Goal: Task Accomplishment & Management: Use online tool/utility

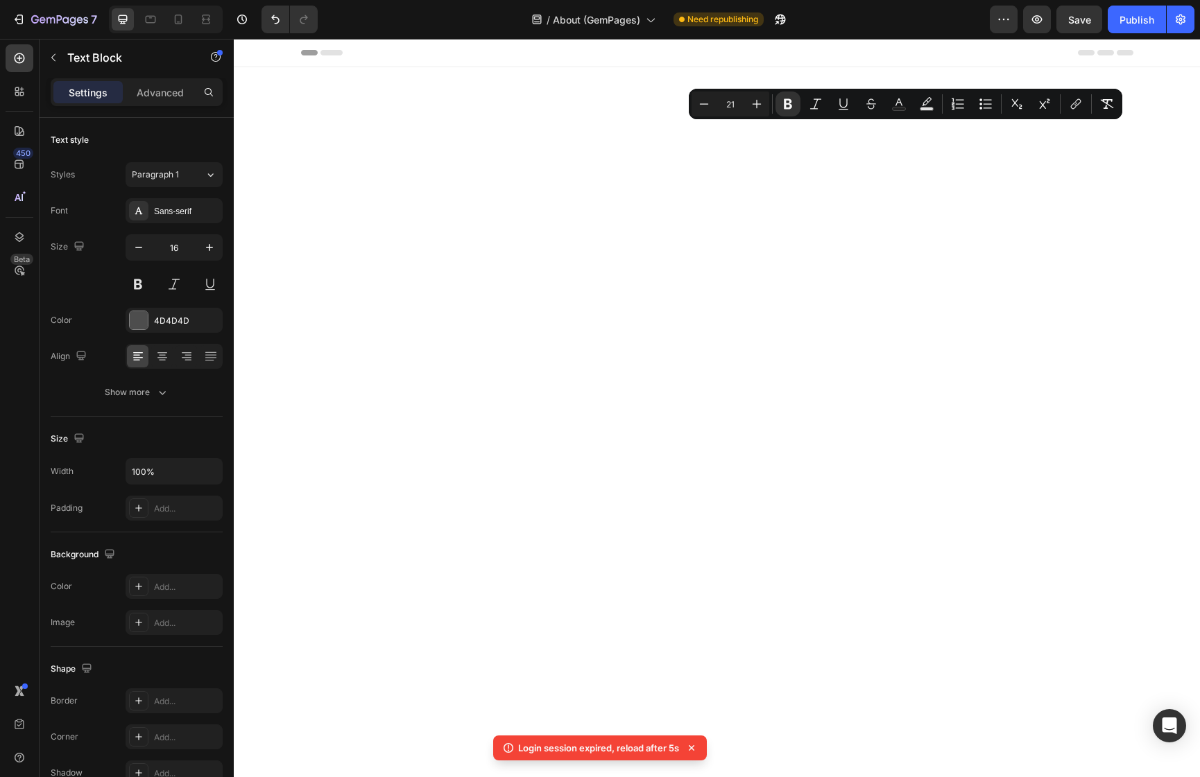
scroll to position [3378, 0]
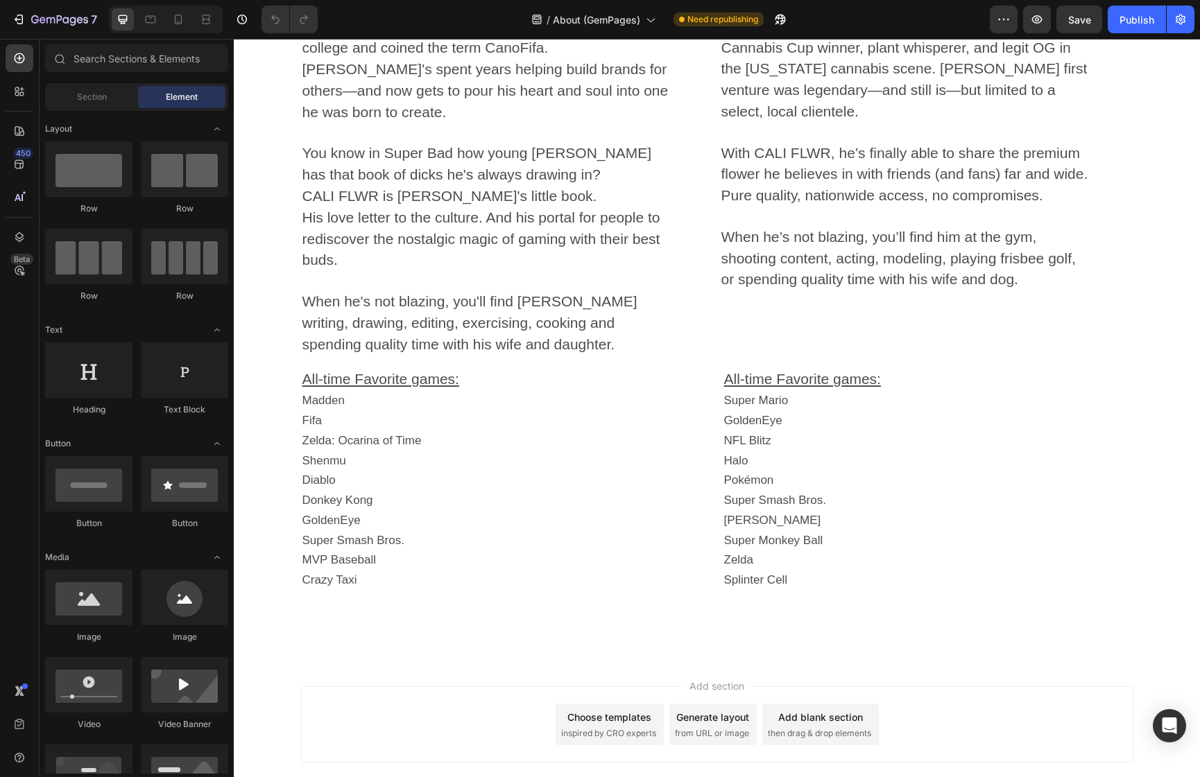
scroll to position [2473, 0]
click at [596, 24] on span "About (GemPages)" at bounding box center [596, 19] width 87 height 15
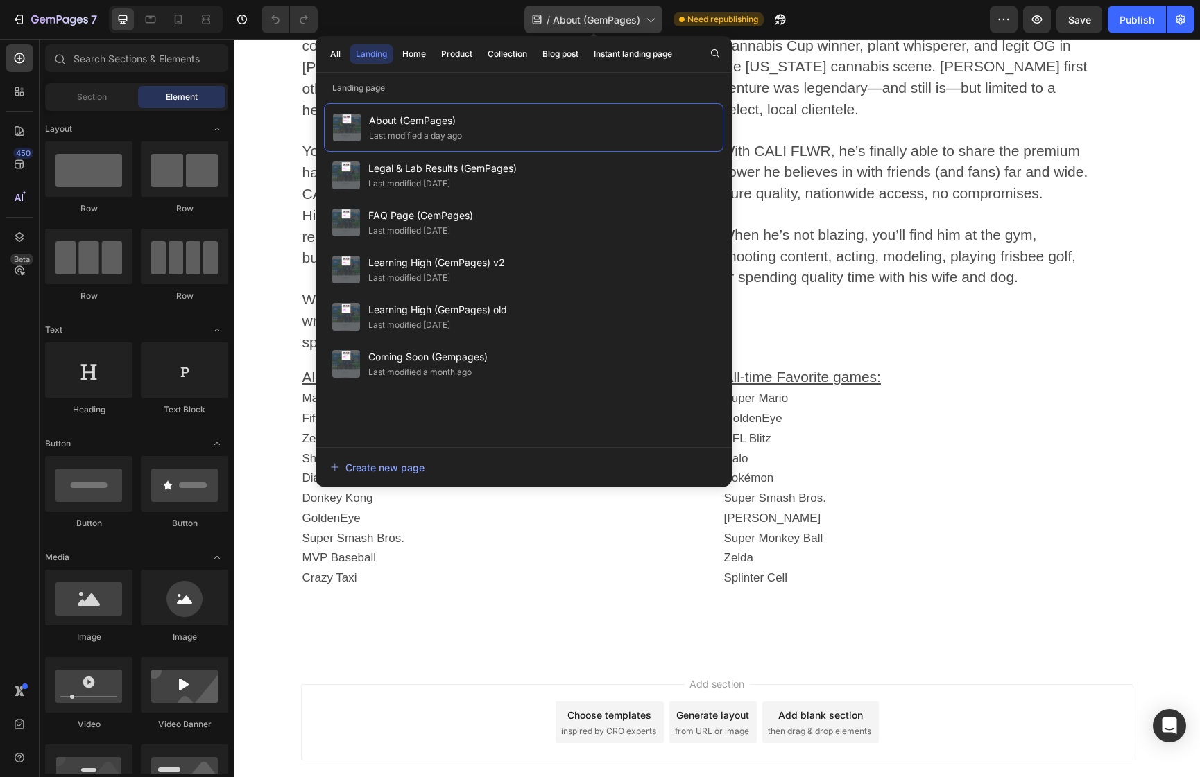
click at [596, 24] on span "About (GemPages)" at bounding box center [596, 19] width 87 height 15
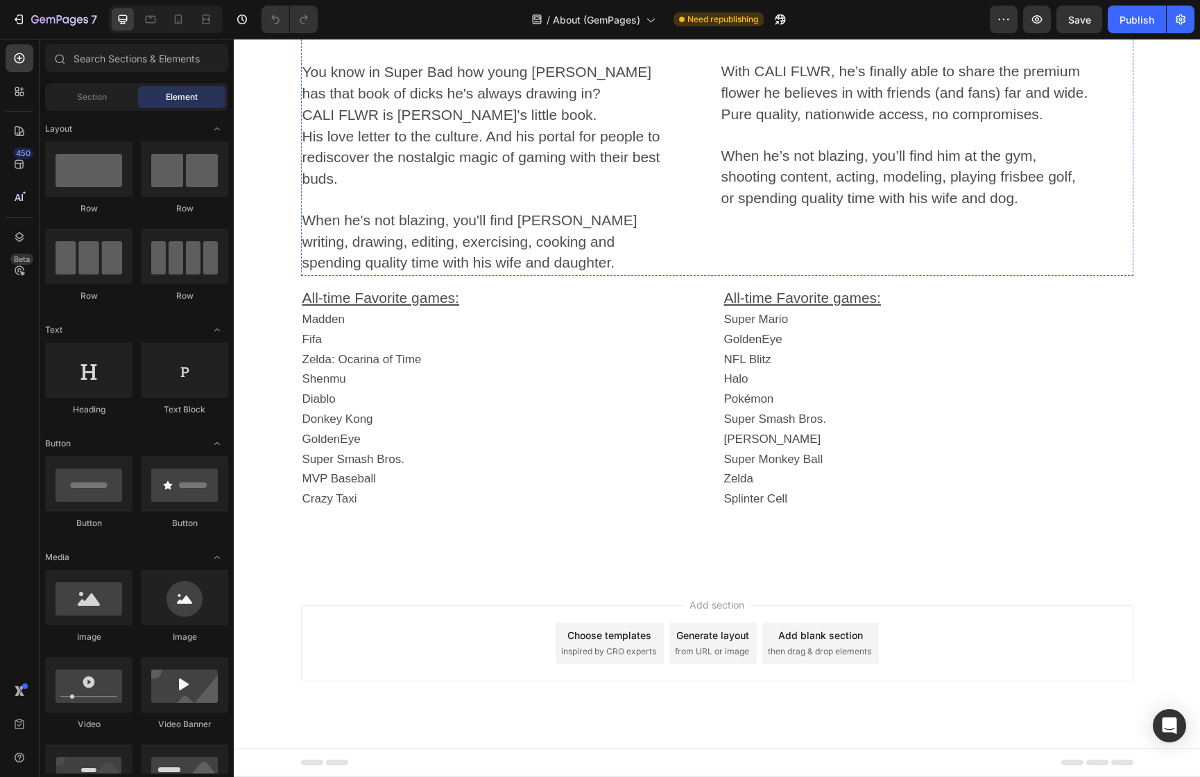
scroll to position [2968, 0]
click at [494, 101] on span "You know in Super Bad how young [PERSON_NAME] has that book of dicks he's alway…" at bounding box center [476, 82] width 349 height 37
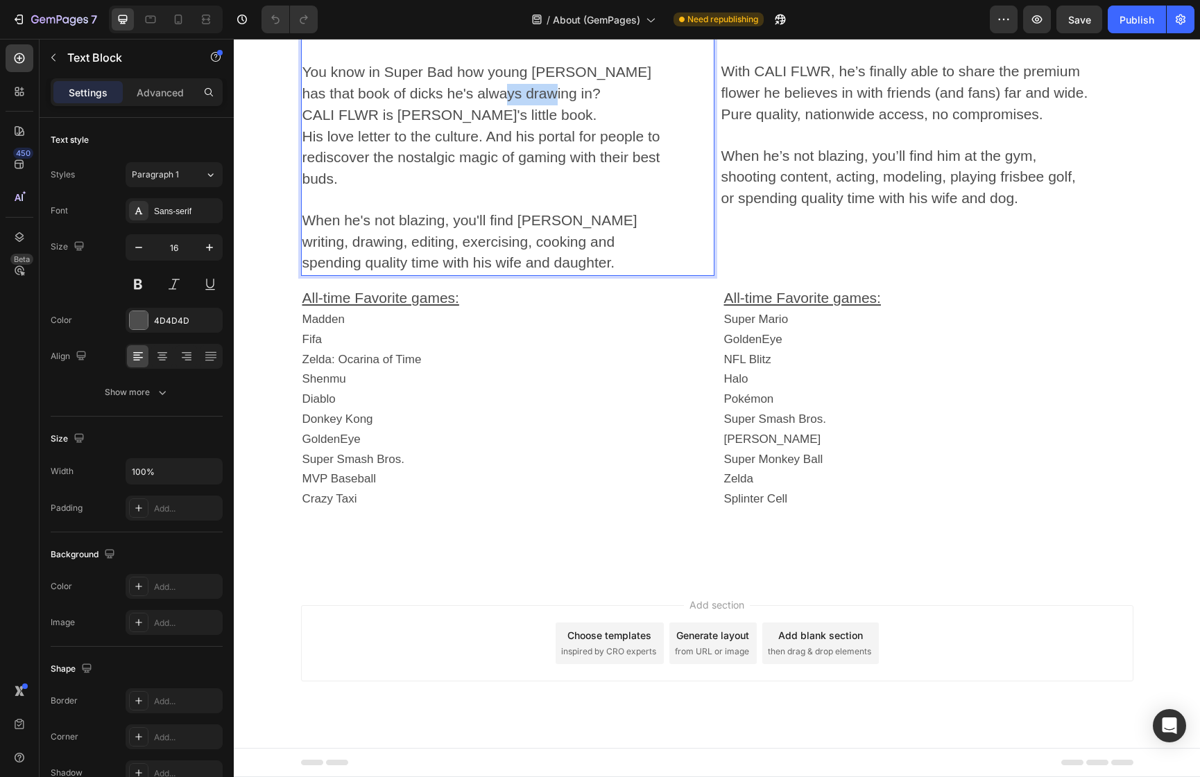
click at [494, 101] on span "You know in Super Bad how young [PERSON_NAME] has that book of dicks he's alway…" at bounding box center [476, 82] width 349 height 37
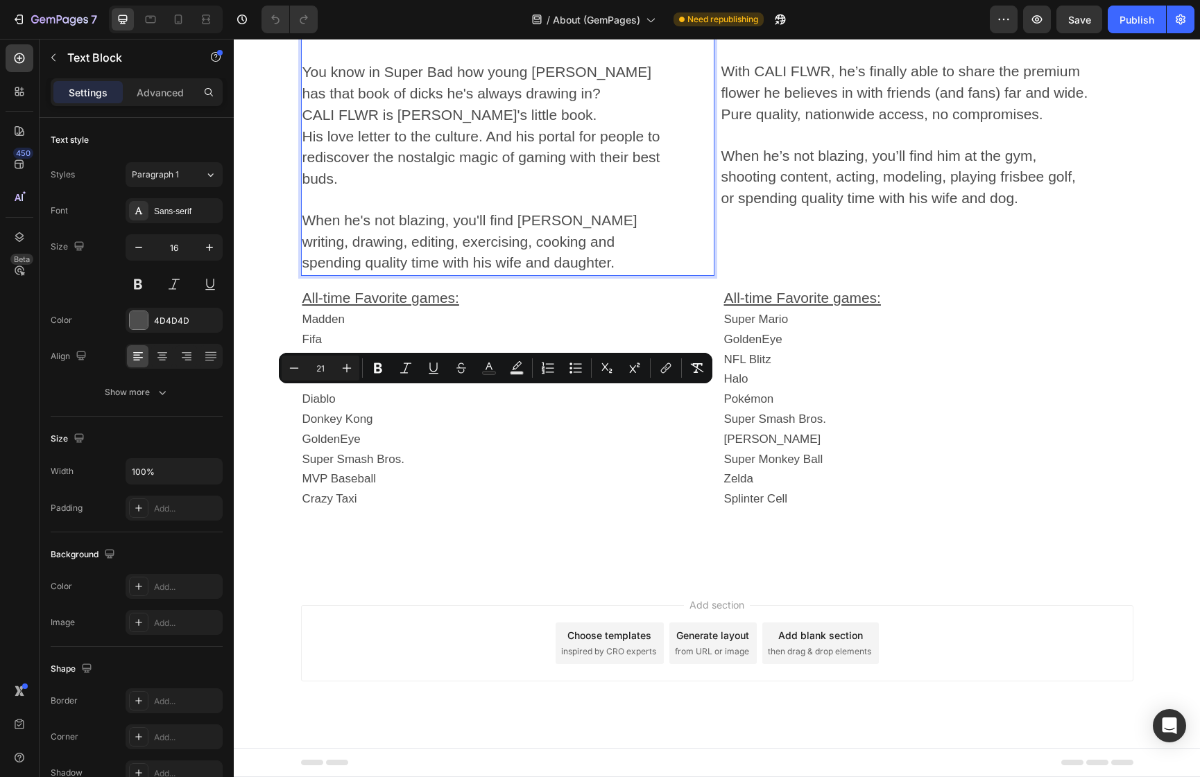
click at [451, 105] on p "You know in Super Bad how young [PERSON_NAME] has that book of dicks he's alway…" at bounding box center [486, 73] width 369 height 62
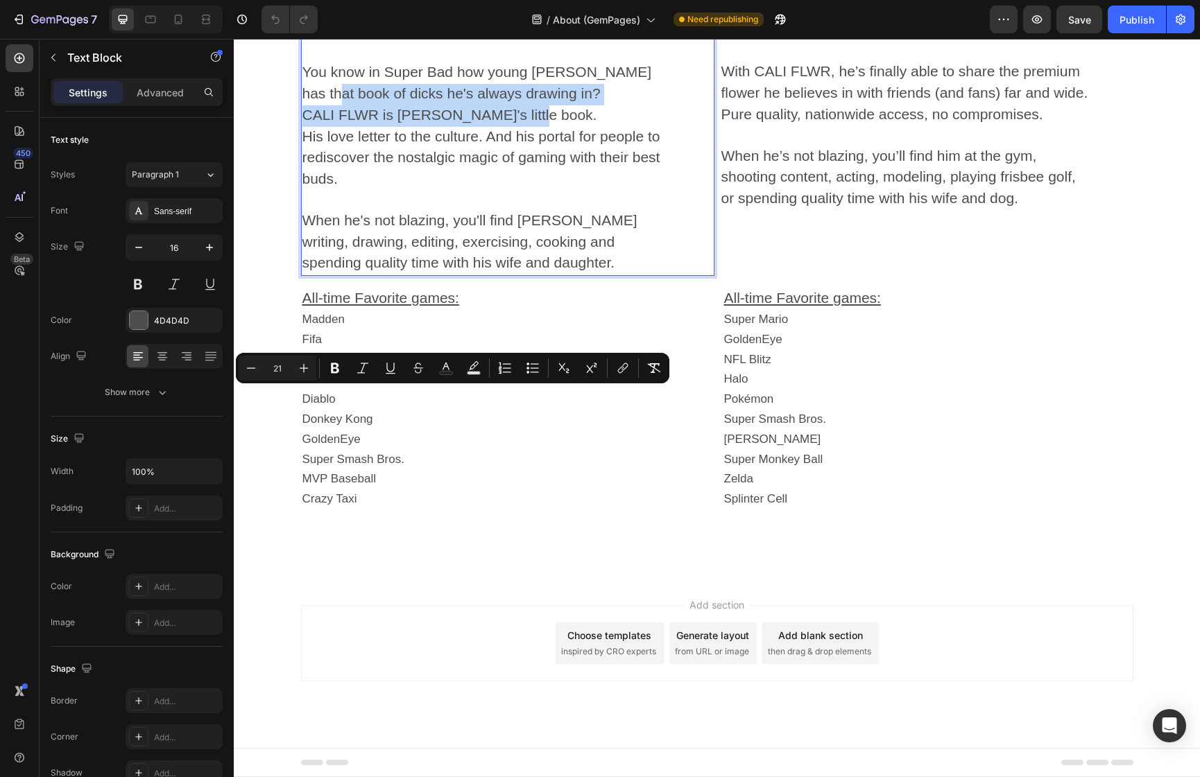
drag, startPoint x: 303, startPoint y: 399, endPoint x: 535, endPoint y: 417, distance: 233.0
click at [535, 276] on div "Meet [PERSON_NAME]. A dude who's owned a Volcano since freshman year of college…" at bounding box center [487, 74] width 372 height 404
click at [535, 191] on p "CALI FLWR is [PERSON_NAME]'s little book. His love letter to the culture. And h…" at bounding box center [486, 147] width 369 height 85
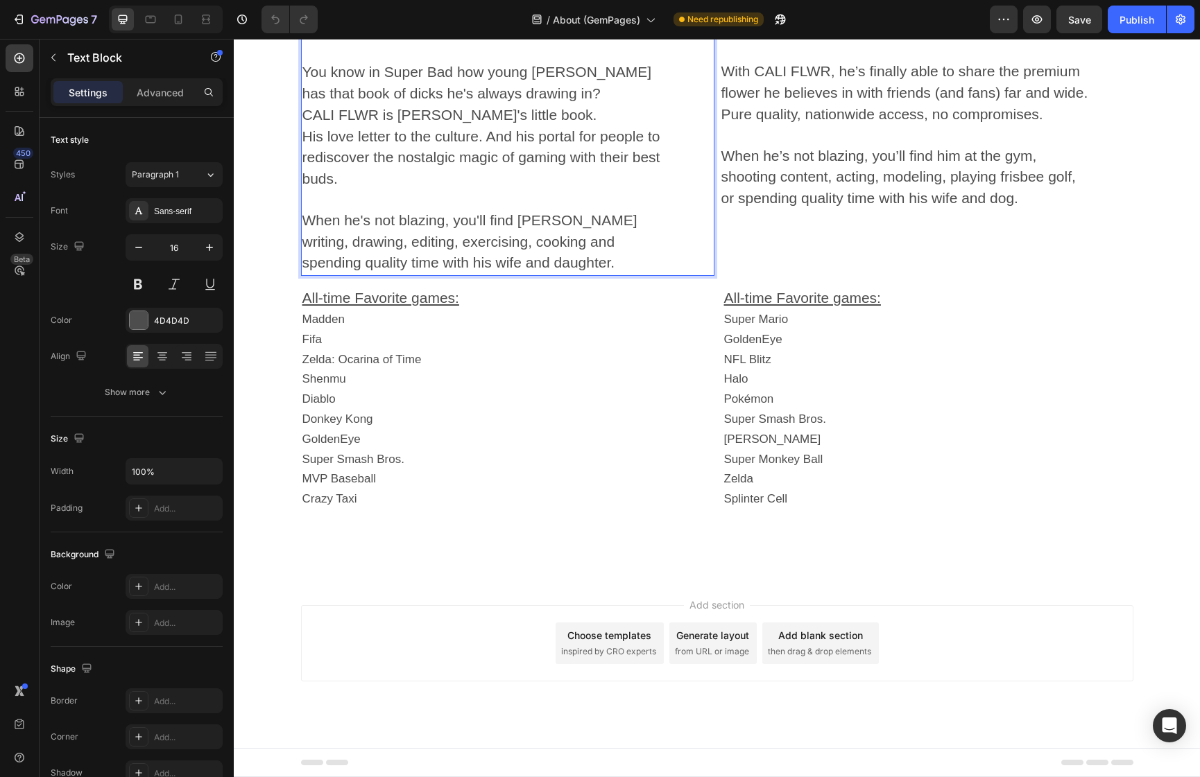
scroll to position [3169, 0]
click at [572, 271] on span "When he's not blazing, you'll find [PERSON_NAME] writing, drawing, editing, exe…" at bounding box center [469, 241] width 335 height 59
click at [566, 271] on span "When he's not blazing, you'll find [PERSON_NAME] writing, drawing, editing, exe…" at bounding box center [469, 241] width 335 height 59
click at [503, 271] on span "When he's not blazing, you'll find [PERSON_NAME] at the gym, writing, drawing, …" at bounding box center [477, 241] width 351 height 59
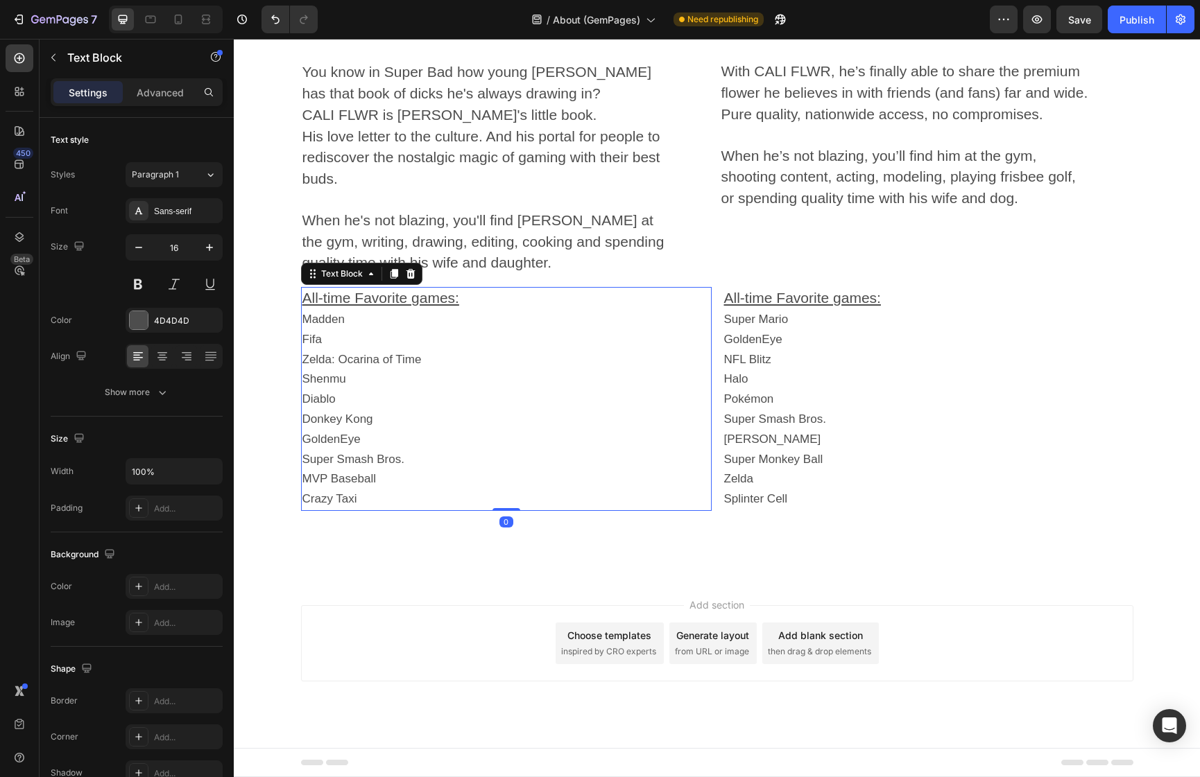
click at [546, 350] on p "Fifa" at bounding box center [506, 340] width 408 height 20
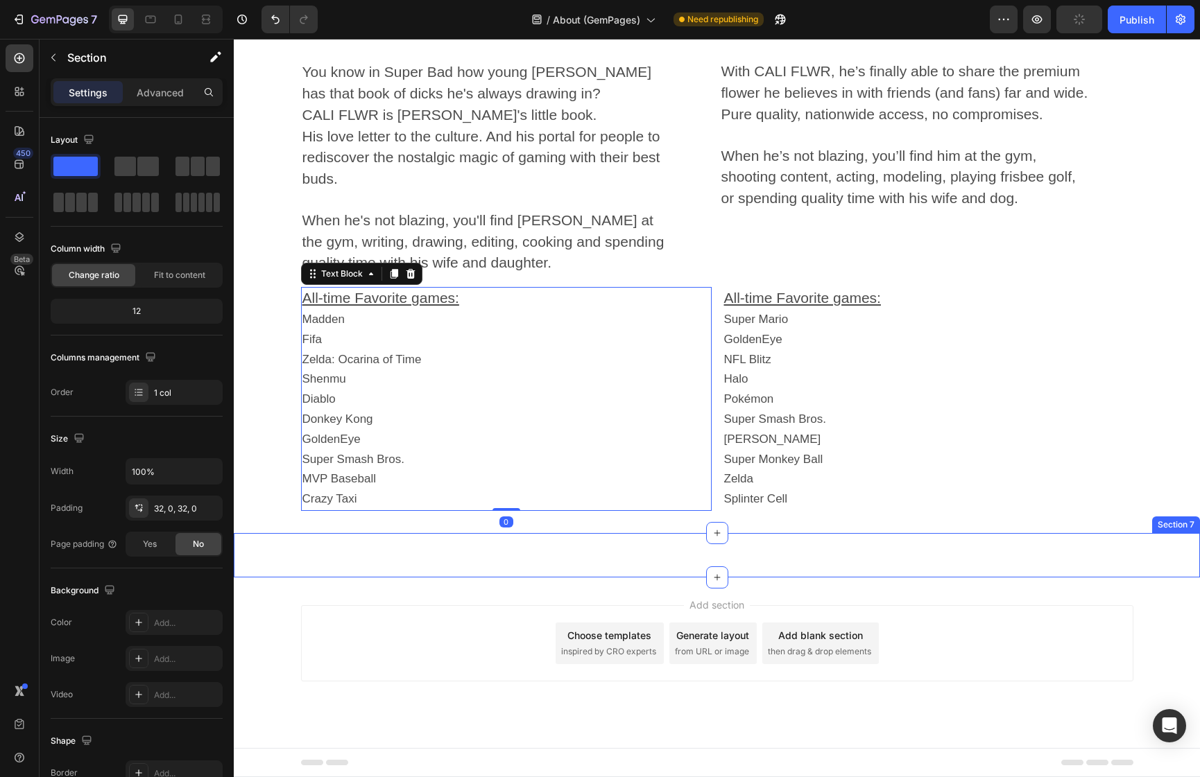
click at [397, 578] on div "Row Section 7" at bounding box center [717, 555] width 966 height 44
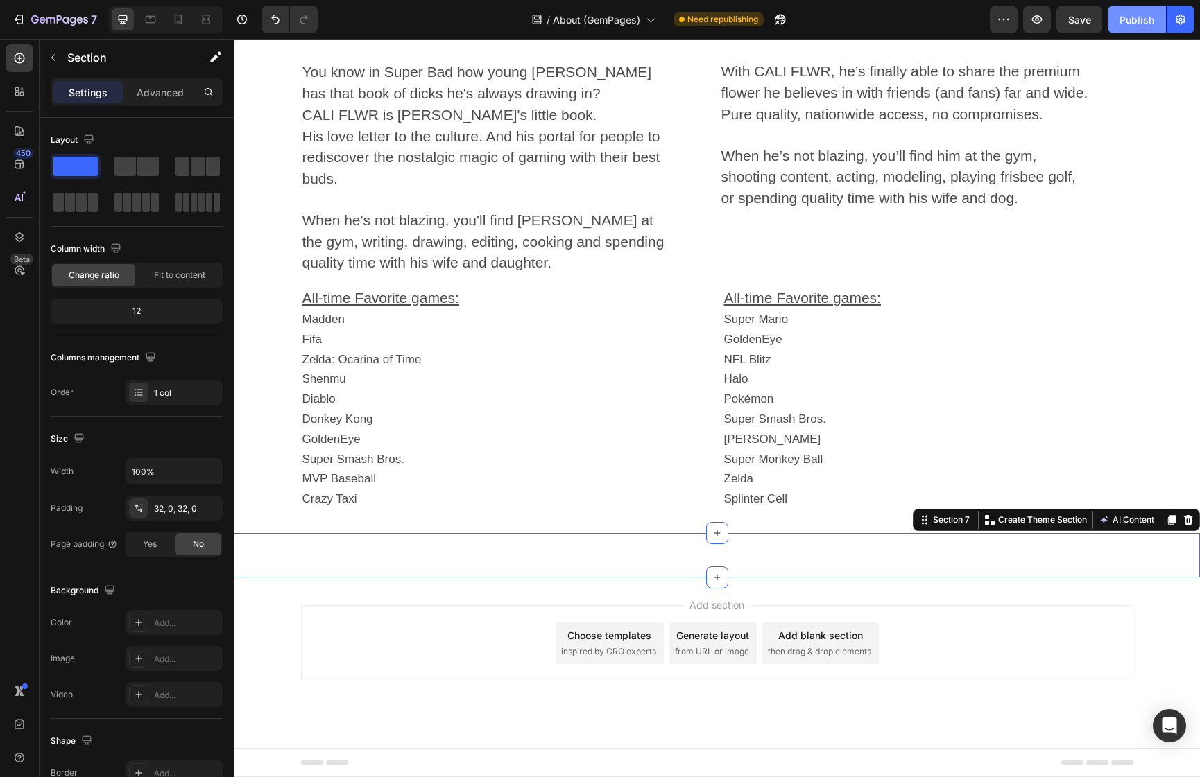
click at [1122, 15] on div "Publish" at bounding box center [1136, 19] width 35 height 15
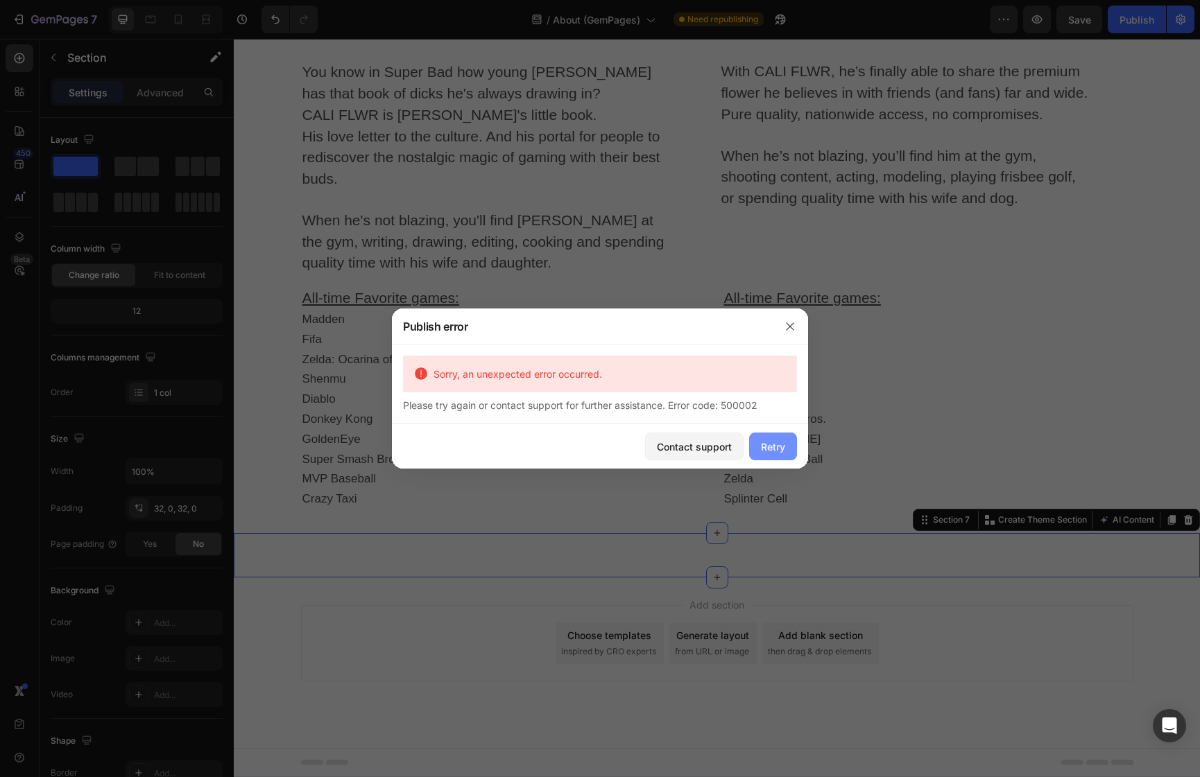
click at [770, 449] on div "Retry" at bounding box center [773, 447] width 24 height 15
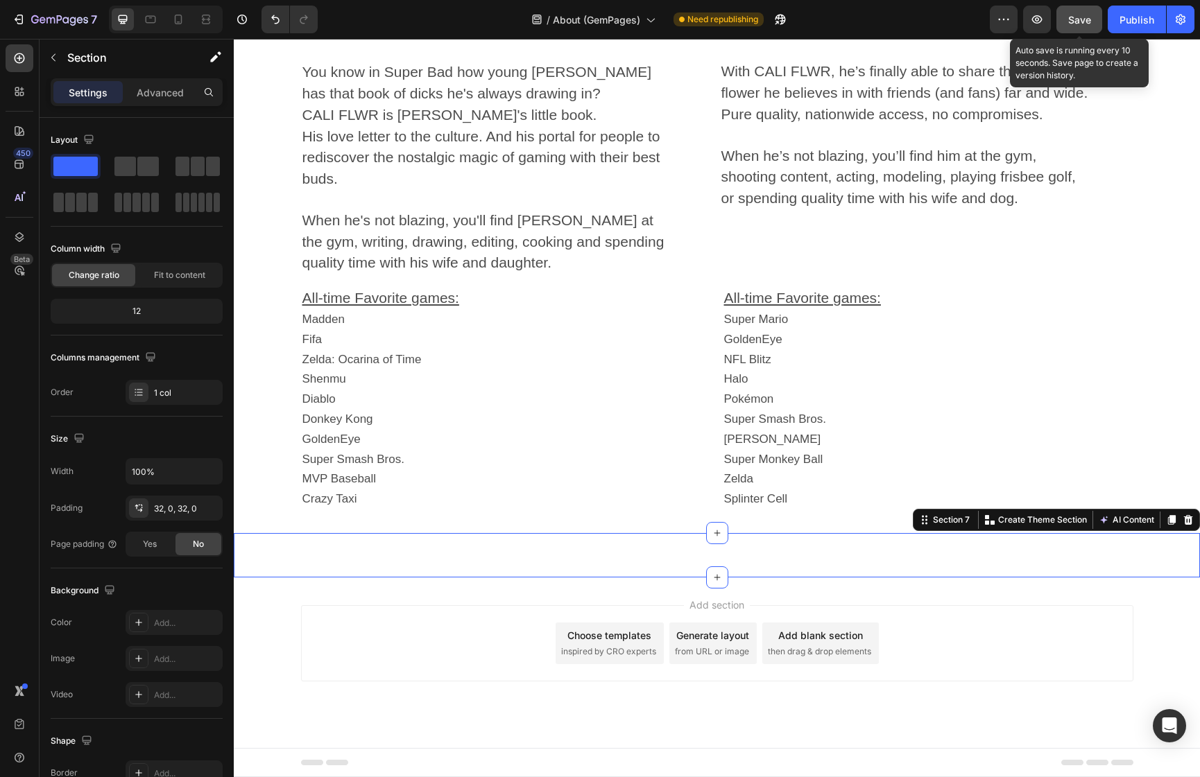
click at [1070, 18] on span "Save" at bounding box center [1079, 20] width 23 height 12
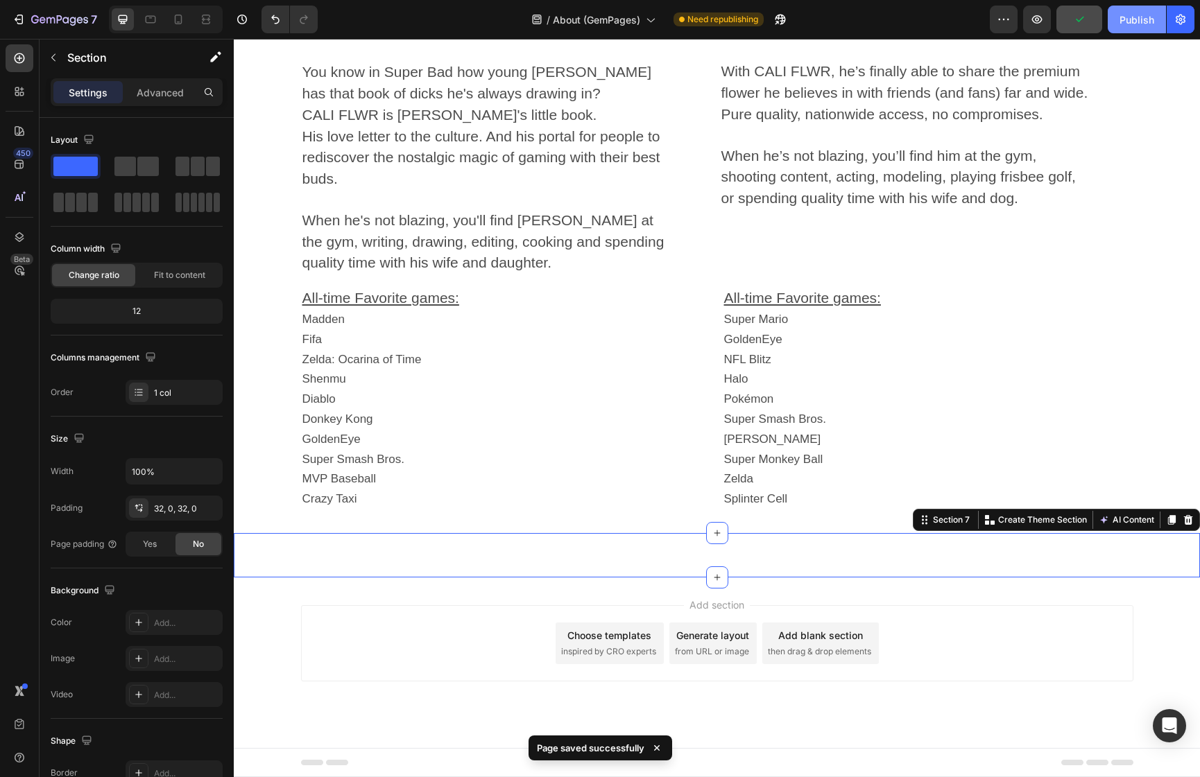
click at [1136, 24] on div "Publish" at bounding box center [1136, 19] width 35 height 15
